Goal: Communication & Community: Answer question/provide support

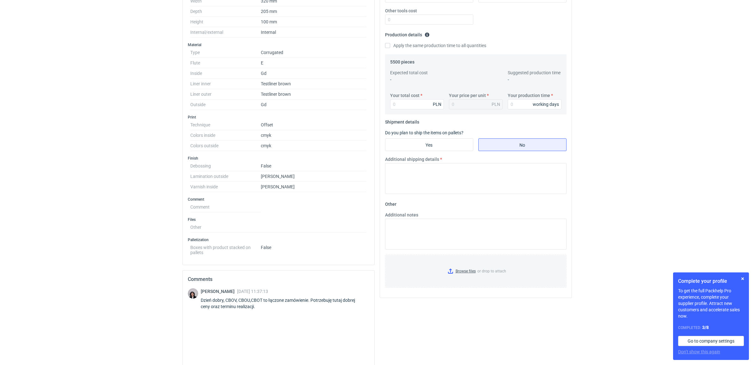
scroll to position [224, 0]
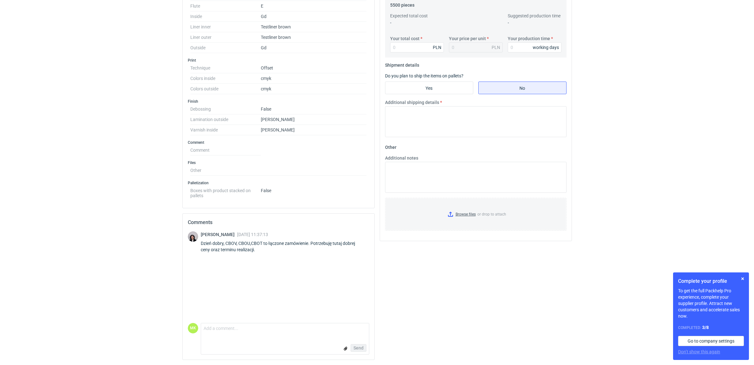
click at [292, 339] on form "Comment message Send" at bounding box center [285, 339] width 168 height 32
click at [290, 336] on textarea "Comment message" at bounding box center [285, 329] width 168 height 13
click at [252, 329] on textarea "Comment message" at bounding box center [285, 329] width 168 height 13
type textarea "Dzień dobry. Zrobimy co w naszej mocy :)"
click at [358, 346] on span "Send" at bounding box center [358, 348] width 10 height 4
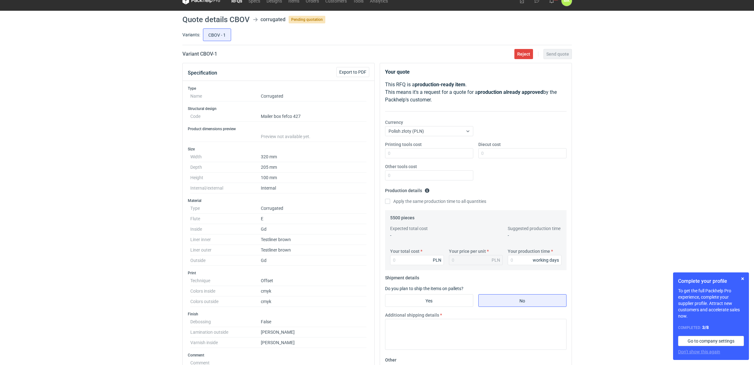
scroll to position [0, 0]
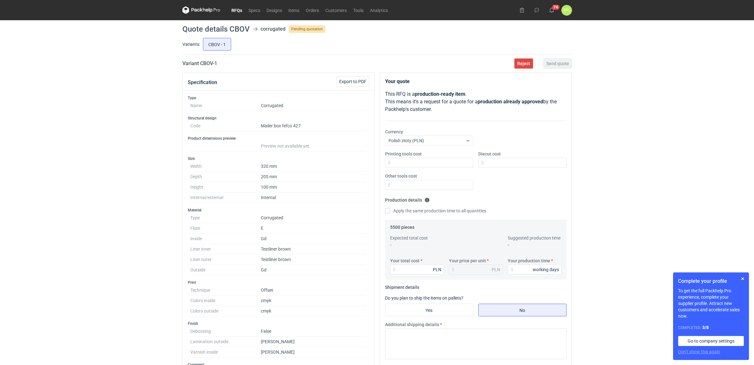
click at [239, 8] on link "RFQs" at bounding box center [236, 10] width 17 height 8
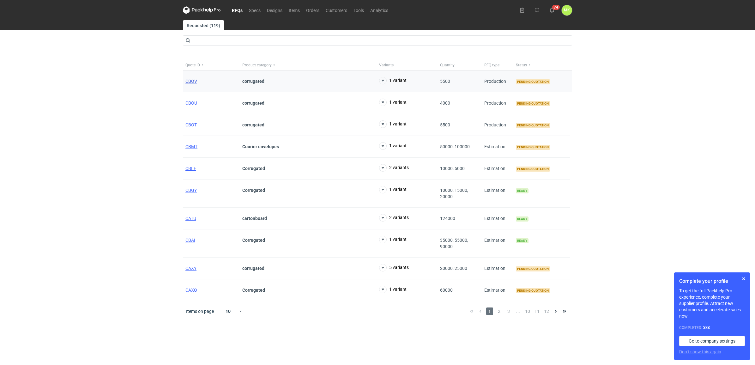
click at [191, 81] on span "CBOV" at bounding box center [191, 81] width 12 height 5
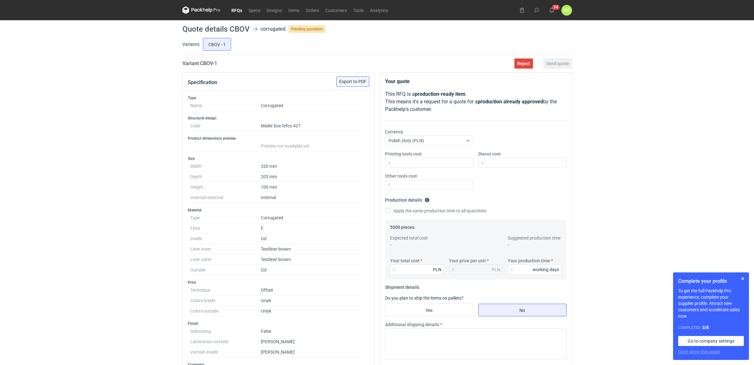
click at [364, 81] on span "Export to PDF" at bounding box center [352, 81] width 27 height 4
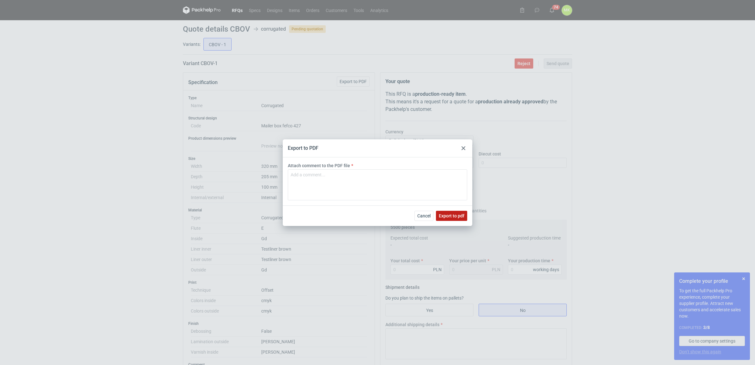
click at [446, 215] on span "Export to pdf" at bounding box center [452, 216] width 26 height 4
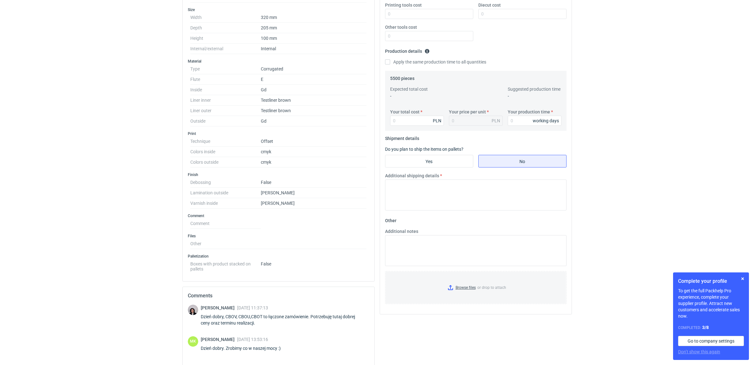
scroll to position [224, 0]
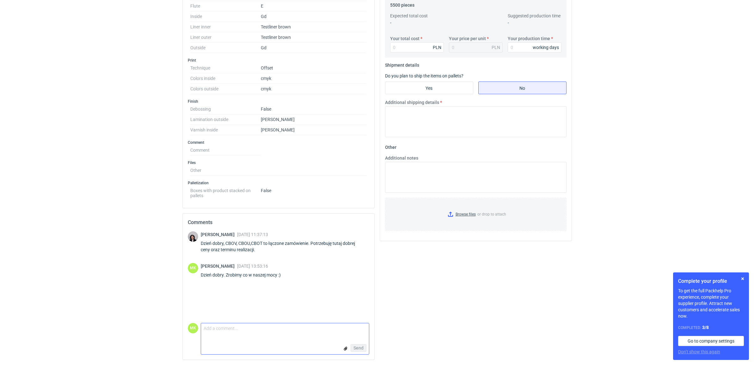
click at [230, 330] on textarea "Comment message" at bounding box center [285, 329] width 168 height 13
type textarea "A czy mogę jeszcze prosić o więcej informacji na temat rozwarstwienia?"
click at [359, 349] on span "Send" at bounding box center [358, 348] width 10 height 4
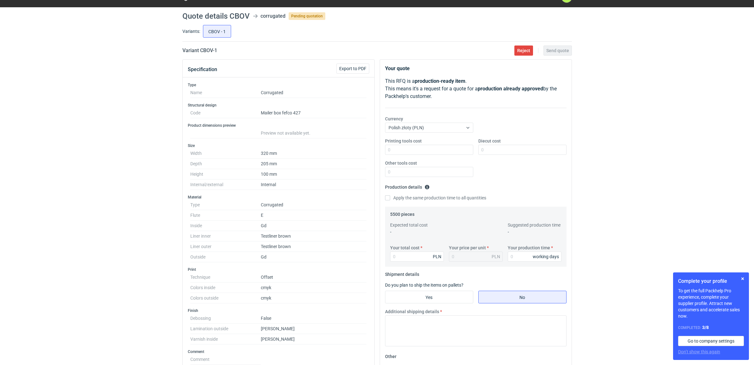
scroll to position [0, 0]
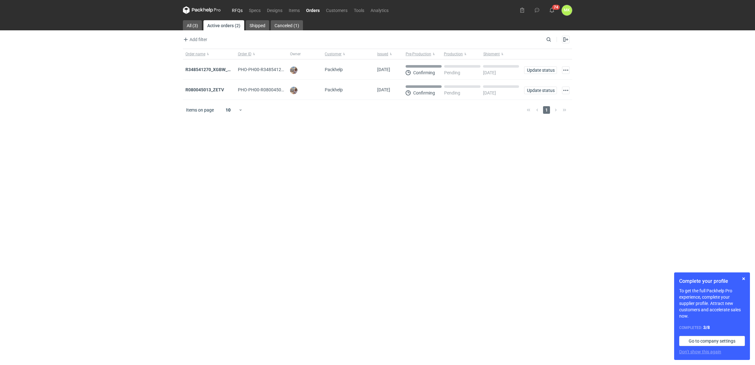
click at [236, 9] on link "RFQs" at bounding box center [237, 10] width 17 height 8
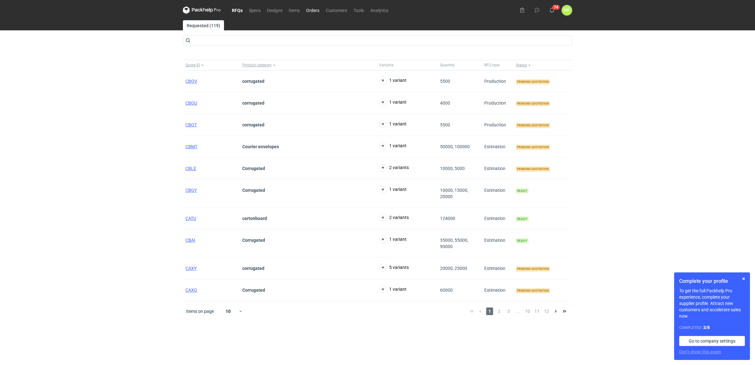
click at [314, 10] on link "Orders" at bounding box center [313, 10] width 20 height 8
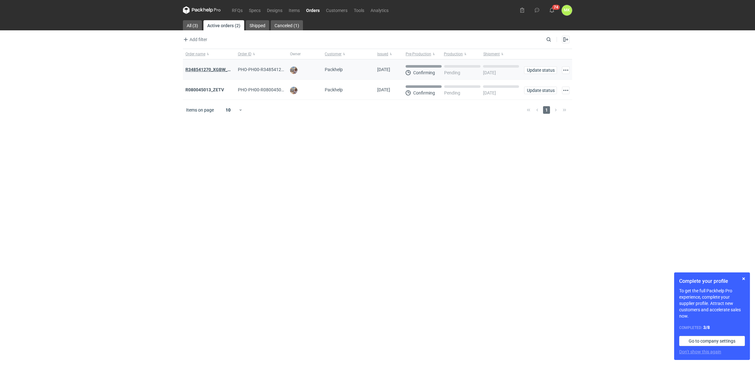
click at [209, 69] on strong "R348541270_XGBW_AYKT" at bounding box center [211, 69] width 53 height 5
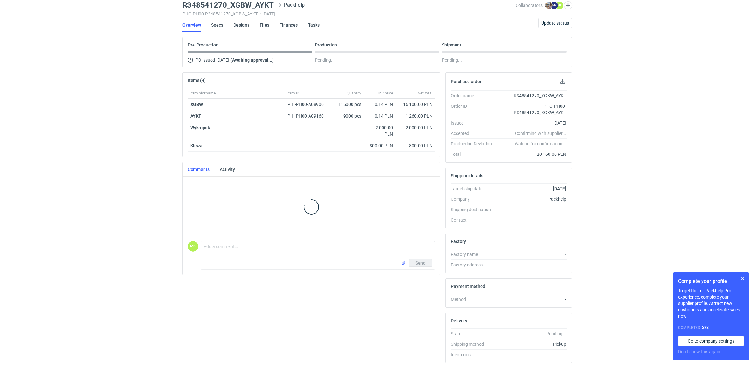
scroll to position [49, 0]
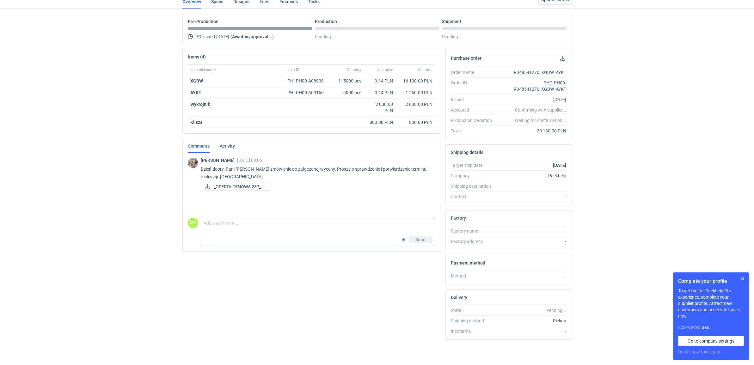
click at [287, 220] on textarea "Comment message" at bounding box center [317, 227] width 233 height 18
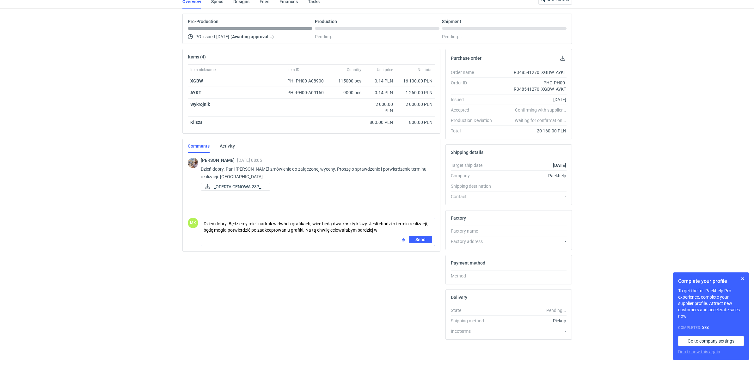
click at [381, 227] on textarea "Dzień dobry. Będziemy mieli nadruk w dwóch grafikach, więc będą dwa koszty klis…" at bounding box center [317, 227] width 233 height 18
type textarea "Dzień dobry. Będziemy mieli nadruk w dwóch grafikach, więc będą dwa koszty klis…"
click at [420, 243] on span "Send" at bounding box center [420, 243] width 10 height 4
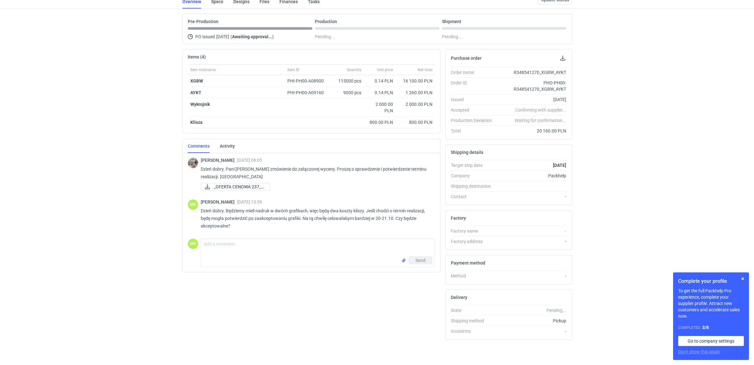
click at [648, 156] on div "RFQs Specs Designs Items Orders Customers Tools Analytics 74 MK Martyna Kaspers…" at bounding box center [377, 135] width 754 height 365
click at [742, 276] on button "button" at bounding box center [742, 279] width 8 height 8
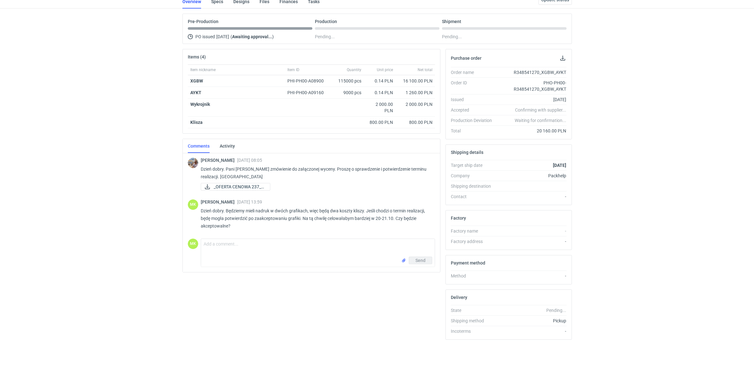
click at [718, 255] on div "RFQs Specs Designs Items Orders Customers Tools Analytics 74 MK Martyna Kaspers…" at bounding box center [377, 135] width 754 height 365
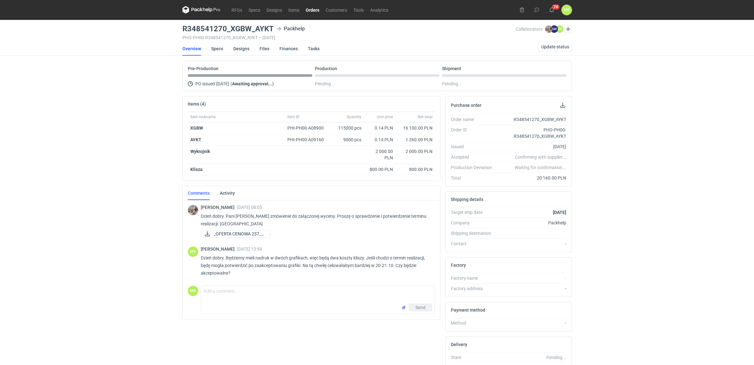
scroll to position [0, 0]
click at [669, 226] on div "RFQs Specs Designs Items Orders Customers Tools Analytics 74 MK Martyna Kaspers…" at bounding box center [377, 182] width 754 height 365
click at [620, 173] on div "RFQs Specs Designs Items Orders Customers Tools Analytics 74 MK Martyna Kaspers…" at bounding box center [377, 182] width 754 height 365
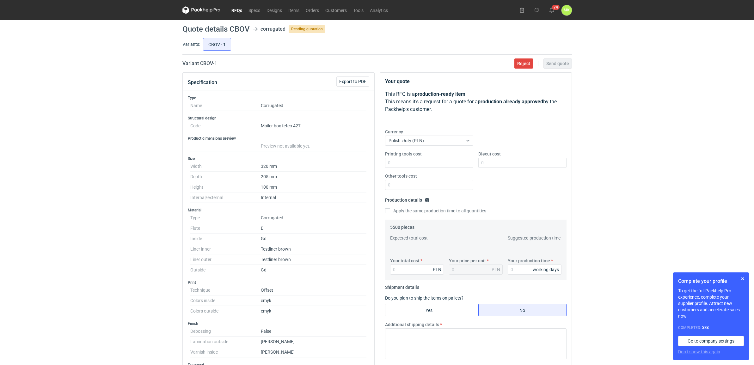
click at [239, 8] on link "RFQs" at bounding box center [236, 10] width 17 height 8
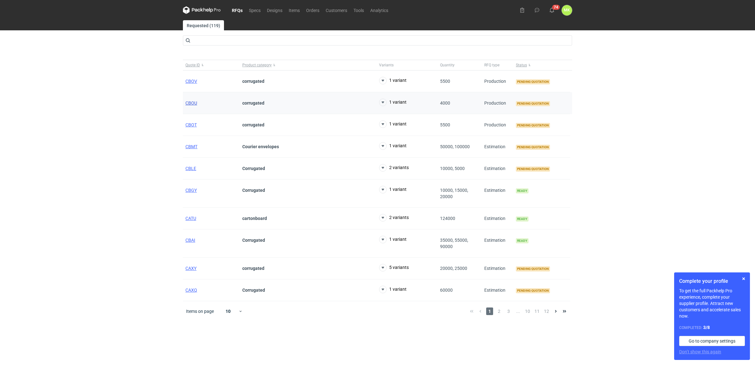
click at [194, 102] on span "CBOU" at bounding box center [191, 102] width 12 height 5
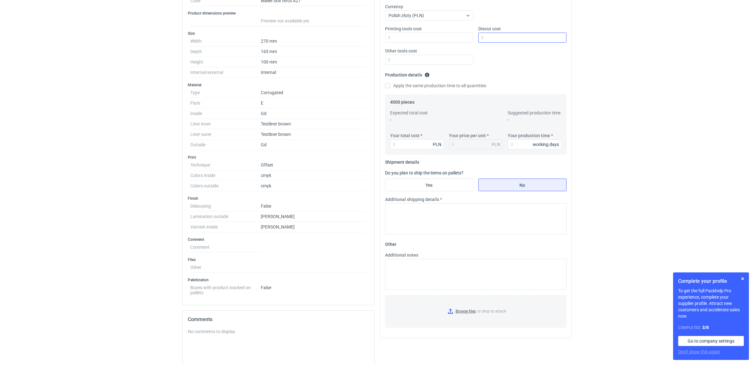
scroll to position [66, 0]
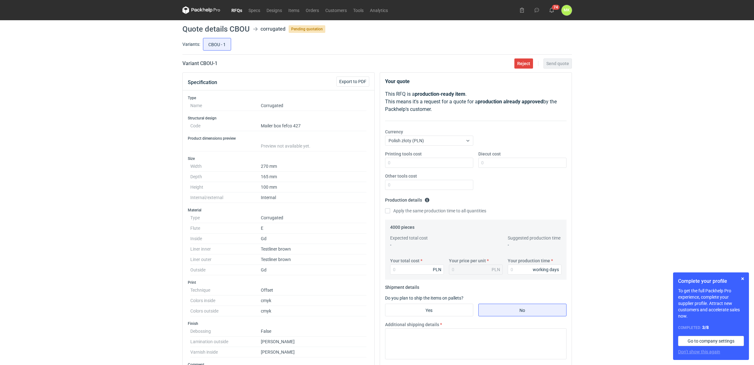
click at [239, 10] on link "RFQs" at bounding box center [236, 10] width 17 height 8
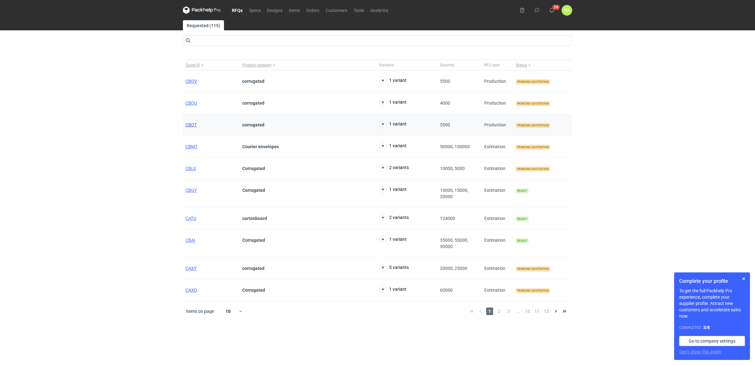
click at [194, 124] on span "CBOT" at bounding box center [190, 124] width 11 height 5
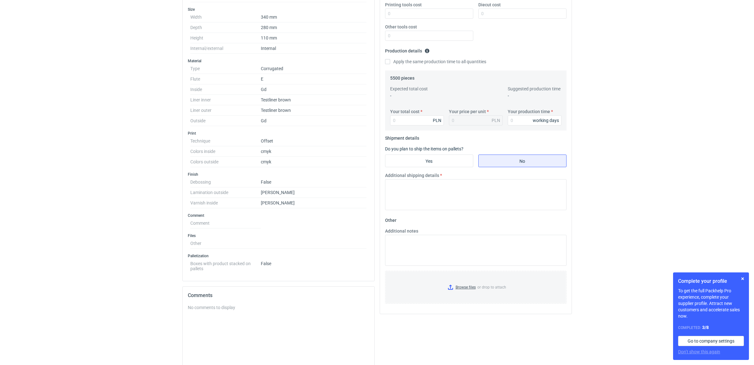
scroll to position [224, 0]
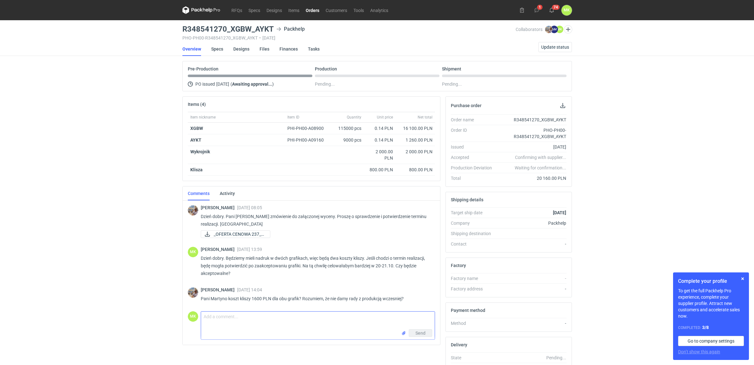
click at [306, 315] on textarea "Comment message" at bounding box center [317, 321] width 233 height 18
click at [310, 317] on textarea "Comment message" at bounding box center [317, 321] width 233 height 18
click at [314, 318] on textarea "Comment message" at bounding box center [317, 321] width 233 height 18
click at [607, 260] on div "RFQs Specs Designs Items Orders Customers Tools Analytics 1 74 MK Martyna Kaspe…" at bounding box center [377, 182] width 754 height 365
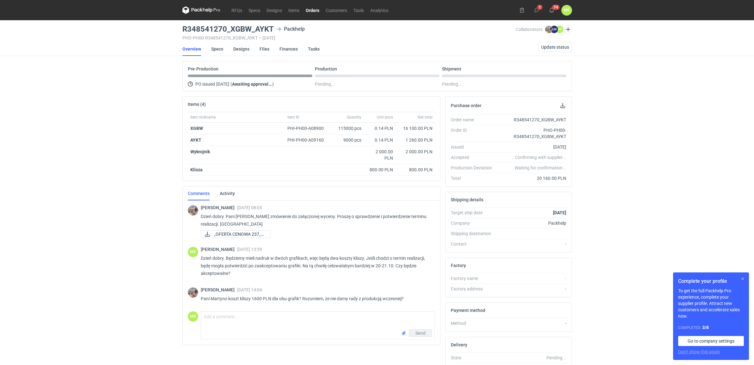
click at [742, 279] on button "button" at bounding box center [742, 279] width 8 height 8
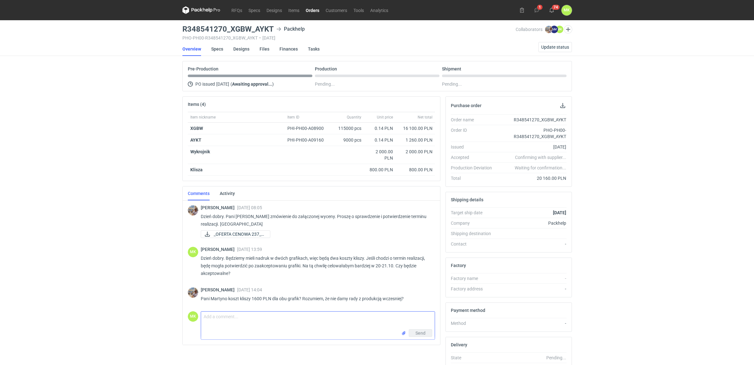
click at [263, 320] on textarea "Comment message" at bounding box center [317, 321] width 233 height 18
click at [240, 329] on textarea "Comment message" at bounding box center [317, 321] width 233 height 18
type textarea "Tak, dokładnie. Przy założeniu, że mamy dwa kolory w obu grafikach. A jaki jest…"
click at [419, 332] on span "Send" at bounding box center [420, 333] width 10 height 4
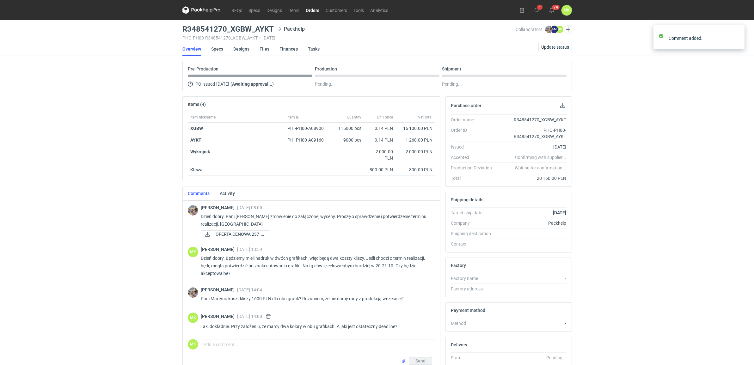
click at [603, 200] on div "RFQs Specs Designs Items Orders Customers Tools Analytics 1 74 MK Martyna Kaspe…" at bounding box center [377, 182] width 754 height 365
click at [705, 155] on div "RFQs Specs Designs Items Orders Customers Tools Analytics 1 74 MK Martyna Kaspe…" at bounding box center [377, 182] width 754 height 365
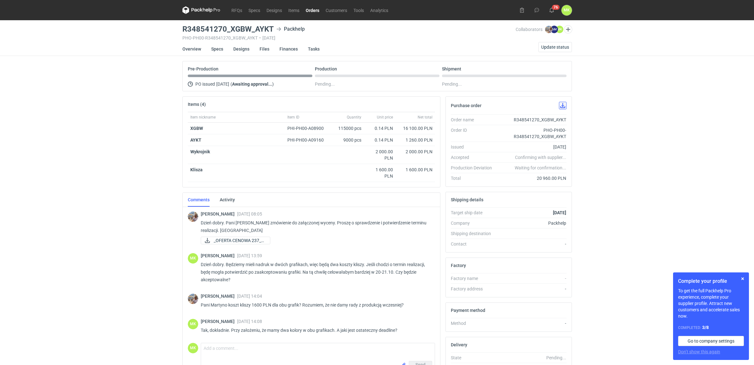
click at [565, 103] on button "button" at bounding box center [563, 106] width 8 height 8
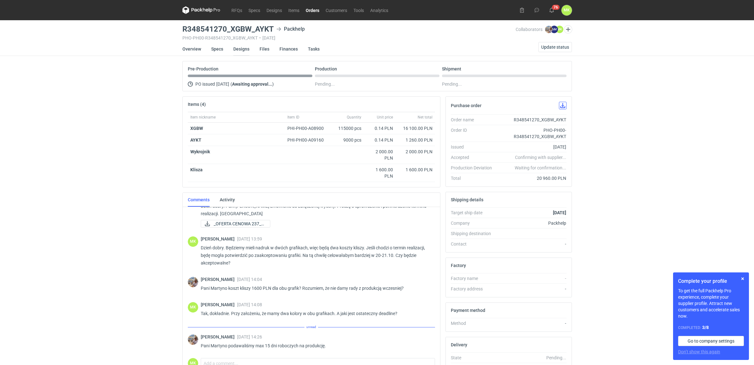
scroll to position [10, 0]
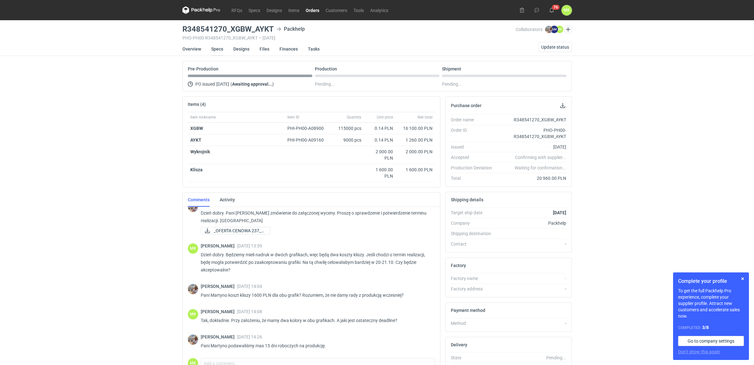
click at [221, 47] on link "Specs" at bounding box center [217, 49] width 12 height 14
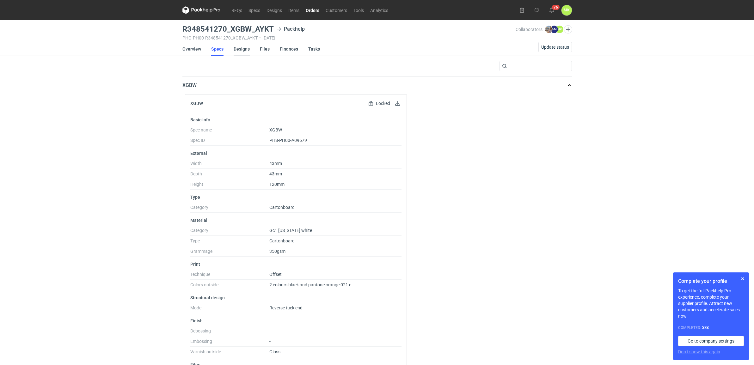
click at [241, 51] on link "Designs" at bounding box center [241, 49] width 16 height 14
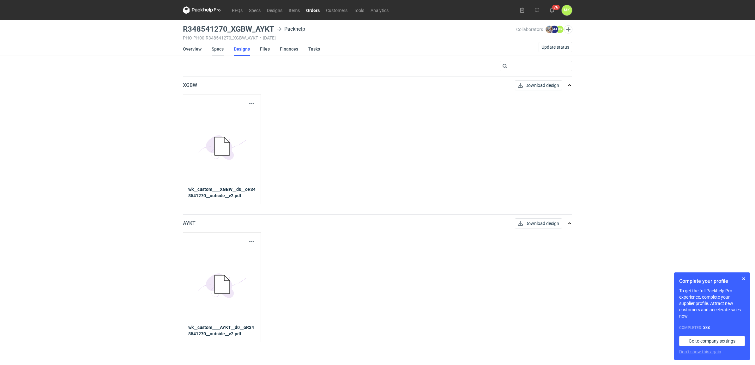
click at [220, 51] on link "Specs" at bounding box center [218, 49] width 12 height 14
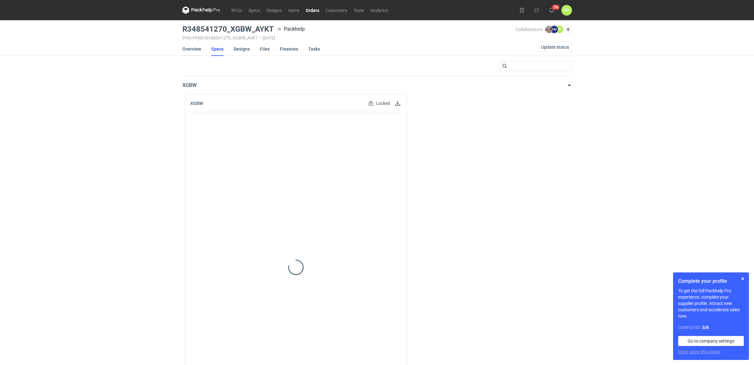
click at [200, 49] on link "Overview" at bounding box center [191, 49] width 19 height 14
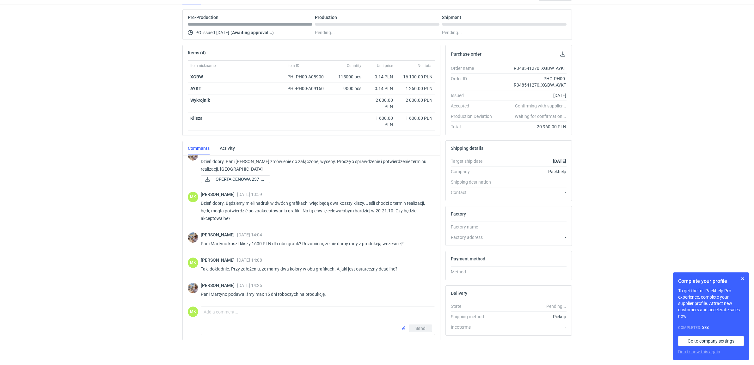
scroll to position [53, 0]
click at [272, 307] on textarea "Comment message" at bounding box center [317, 315] width 233 height 18
click at [277, 310] on textarea "Comment message" at bounding box center [317, 315] width 233 height 18
click at [276, 310] on textarea "Comment message" at bounding box center [317, 315] width 233 height 18
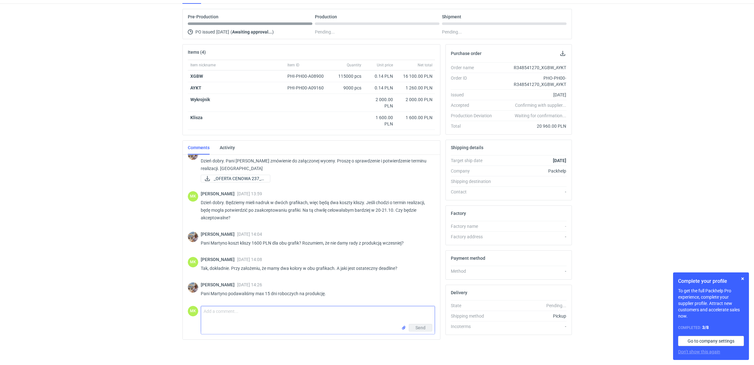
click at [276, 310] on textarea "Comment message" at bounding box center [317, 315] width 233 height 18
click at [276, 309] on textarea "Comment message" at bounding box center [317, 315] width 233 height 18
type textarea "S"
click at [349, 319] on textarea "Comment message" at bounding box center [317, 315] width 233 height 18
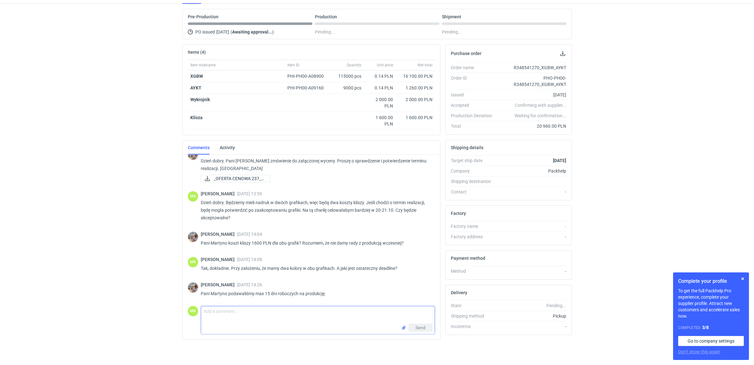
click at [346, 321] on textarea "Comment message" at bounding box center [317, 315] width 233 height 18
click at [343, 315] on textarea "Comment message" at bounding box center [317, 315] width 233 height 18
type textarea "P"
type textarea "O"
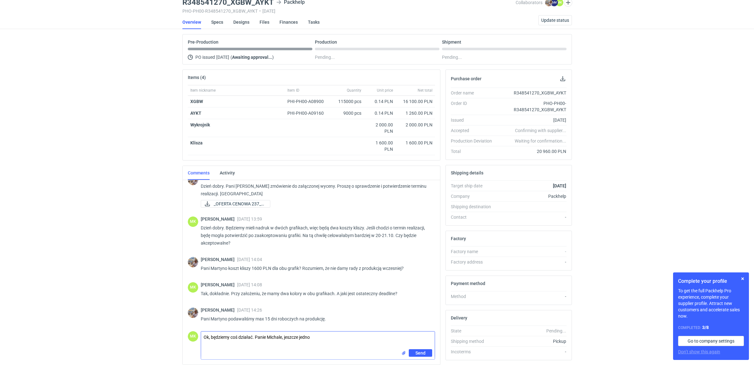
scroll to position [0, 0]
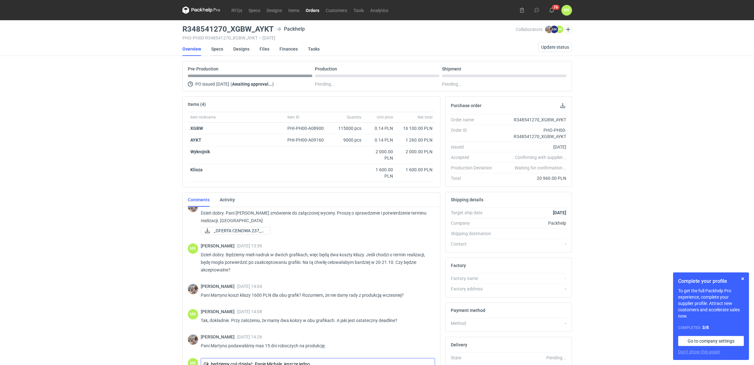
type textarea "Ok, będziemy coś działać. Panie Michale, jeszcze jedno"
click at [220, 49] on link "Specs" at bounding box center [217, 49] width 12 height 14
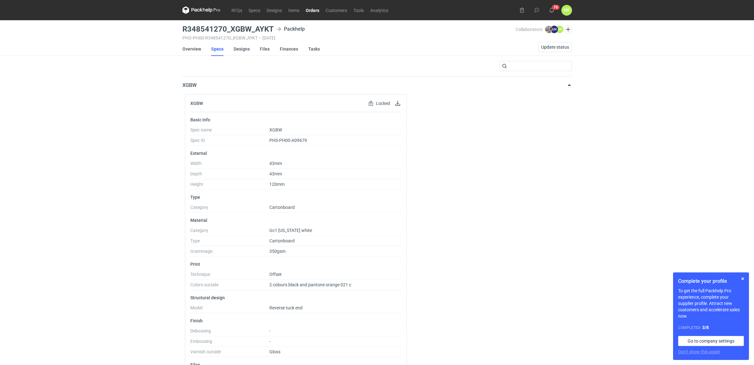
click at [535, 130] on div "XGBW Locked Locked by order Basic info Spec name XGBW Spec ID PHS-PH00-A09679 E…" at bounding box center [376, 262] width 389 height 337
click at [198, 52] on link "Overview" at bounding box center [191, 49] width 19 height 14
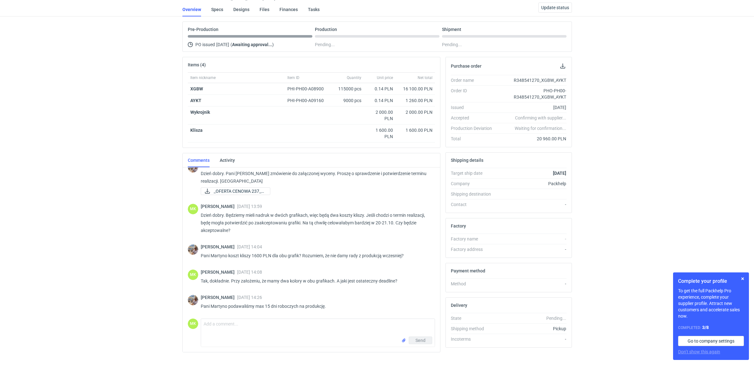
scroll to position [53, 0]
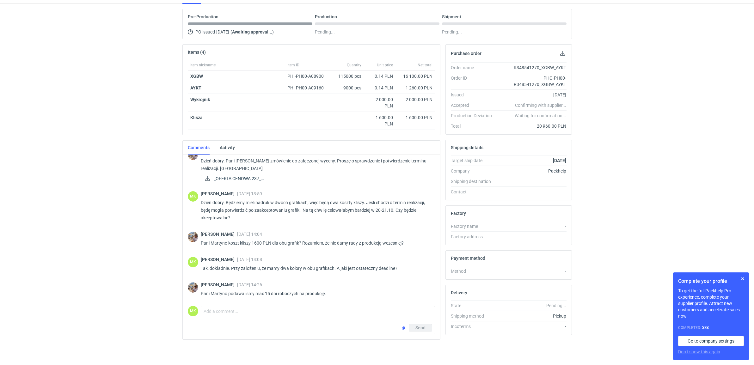
click at [650, 220] on div "RFQs Specs Designs Items Orders Customers Tools Analytics 76 MK Martyna Kaspers…" at bounding box center [377, 130] width 754 height 365
click at [743, 277] on button "button" at bounding box center [742, 279] width 8 height 8
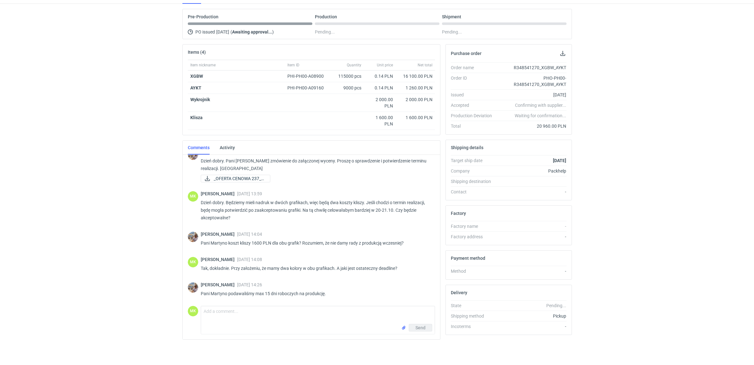
click at [660, 215] on div "RFQs Specs Designs Items Orders Customers Tools Analytics 76 MK Martyna Kaspers…" at bounding box center [377, 130] width 754 height 365
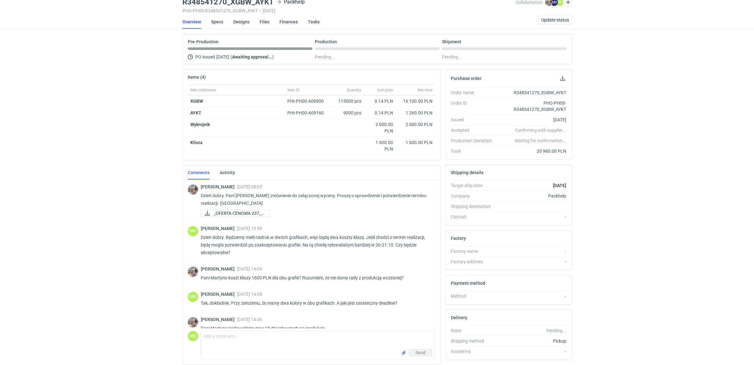
scroll to position [0, 0]
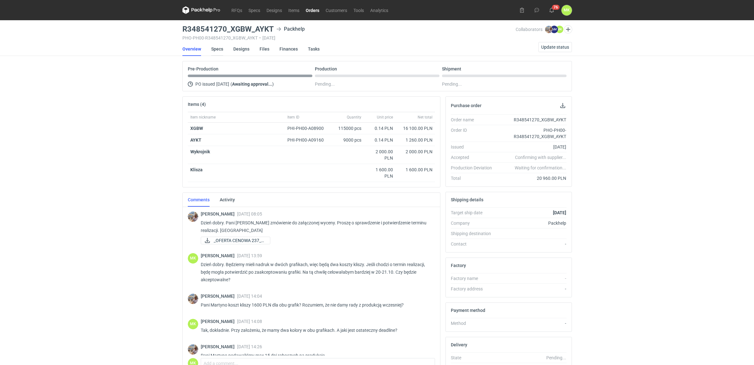
click at [220, 48] on link "Specs" at bounding box center [217, 49] width 12 height 14
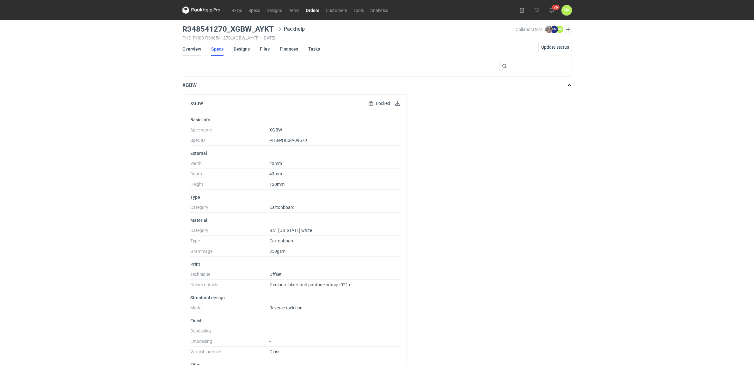
click at [193, 51] on link "Overview" at bounding box center [191, 49] width 19 height 14
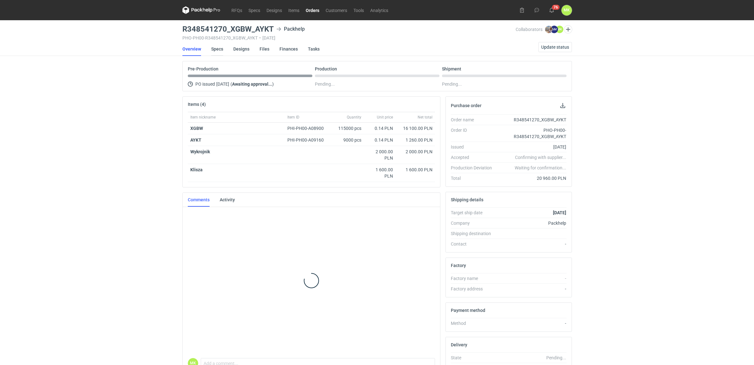
scroll to position [10, 0]
click at [214, 51] on link "Specs" at bounding box center [217, 49] width 12 height 14
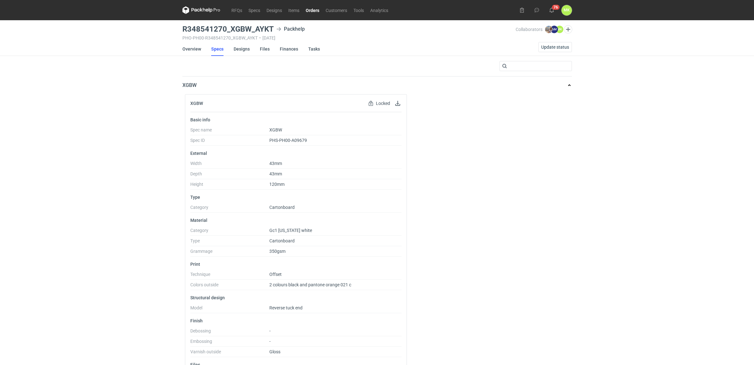
click at [642, 97] on div "RFQs Specs Designs Items Orders Customers Tools Analytics 76 MK Martyna Kaspers…" at bounding box center [377, 182] width 754 height 365
click at [190, 48] on link "Overview" at bounding box center [191, 49] width 19 height 14
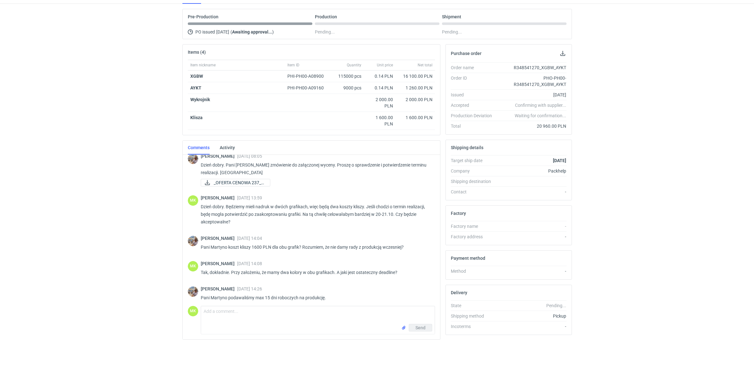
scroll to position [10, 0]
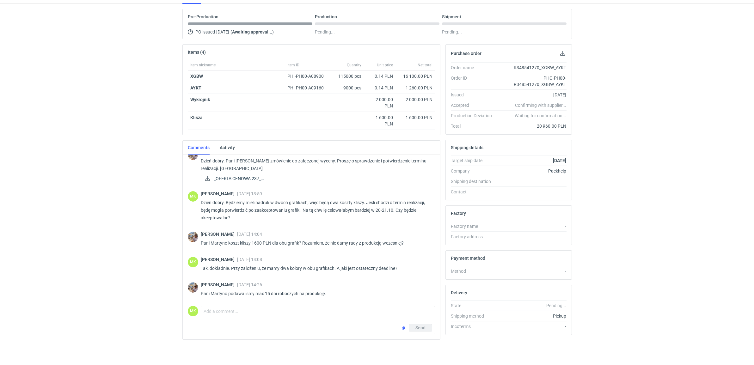
click at [633, 168] on div "RFQs Specs Designs Items Orders Customers Tools Analytics 76 MK Martyna Kaspers…" at bounding box center [377, 130] width 754 height 365
click at [682, 171] on div "RFQs Specs Designs Items Orders Customers Tools Analytics 76 MK Martyna Kaspers…" at bounding box center [377, 130] width 754 height 365
click at [716, 152] on div "RFQs Specs Designs Items Orders Customers Tools Analytics 76 MK Martyna Kaspers…" at bounding box center [377, 130] width 754 height 365
click at [677, 146] on div "RFQs Specs Designs Items Orders Customers Tools Analytics 76 MK Martyna Kaspers…" at bounding box center [377, 130] width 754 height 365
click at [635, 143] on div "RFQs Specs Designs Items Orders Customers Tools Analytics 76 MK Martyna Kaspers…" at bounding box center [377, 130] width 754 height 365
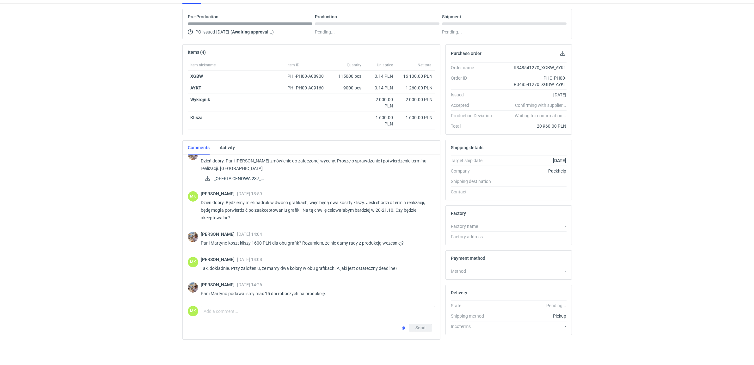
scroll to position [53, 0]
click at [301, 314] on textarea "Comment message" at bounding box center [317, 315] width 233 height 18
click at [663, 176] on div "RFQs Specs Designs Items Orders Customers Tools Analytics 76 MK Martyna Kaspers…" at bounding box center [377, 130] width 754 height 365
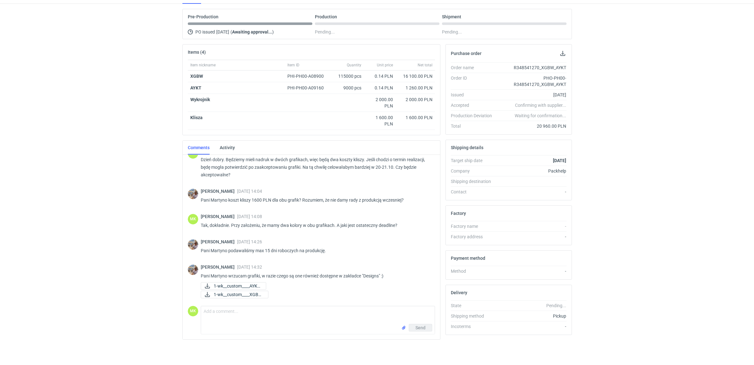
scroll to position [52, 0]
click at [241, 284] on span "1-wk__custom____AYKT..." at bounding box center [237, 286] width 47 height 7
click at [234, 294] on span "1-wk__custom____XGBW..." at bounding box center [238, 294] width 49 height 7
click at [312, 317] on textarea "Comment message" at bounding box center [317, 315] width 233 height 18
type textarea "A"
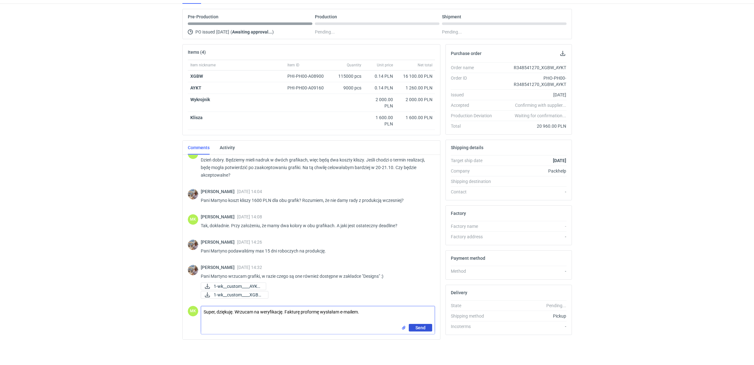
type textarea "Super, dziękuję. Wrzucam na weryfikację. Fakturę proformę wysłałam e-mailem."
click at [420, 328] on span "Send" at bounding box center [420, 327] width 10 height 4
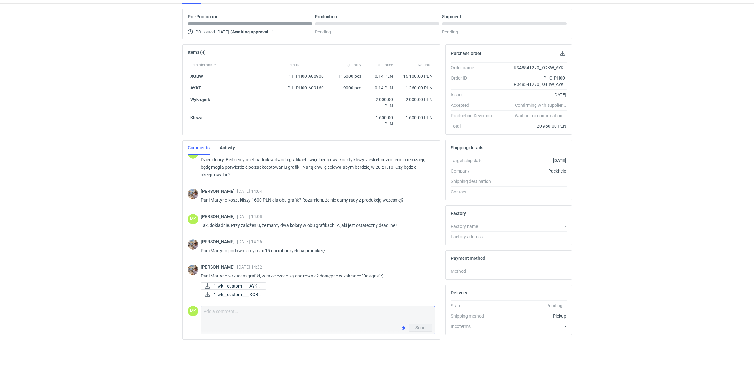
scroll to position [80, 0]
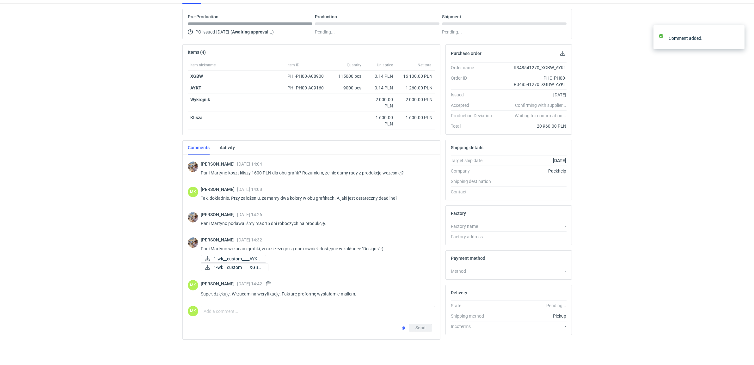
click at [672, 203] on div "RFQs Specs Designs Items Orders Customers Tools Analytics 76 MK Martyna Kaspers…" at bounding box center [377, 130] width 754 height 365
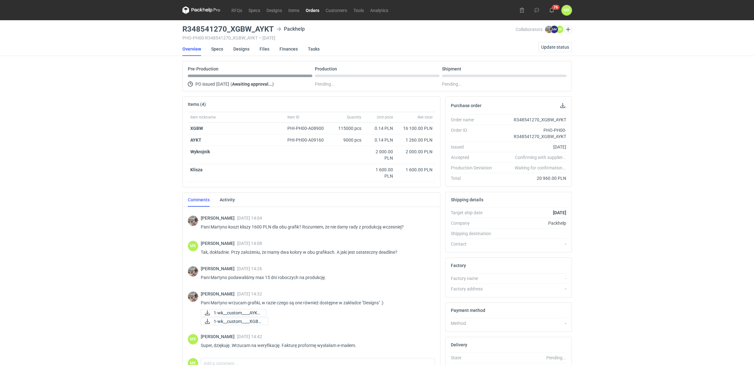
scroll to position [78, 0]
click at [650, 70] on div "RFQs Specs Designs Items Orders Customers Tools Analytics 76 MK Martyna Kaspers…" at bounding box center [377, 182] width 754 height 365
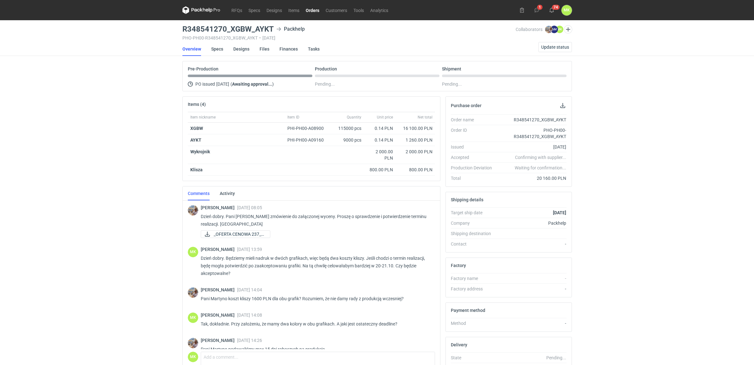
scroll to position [78, 0]
